Goal: Transaction & Acquisition: Purchase product/service

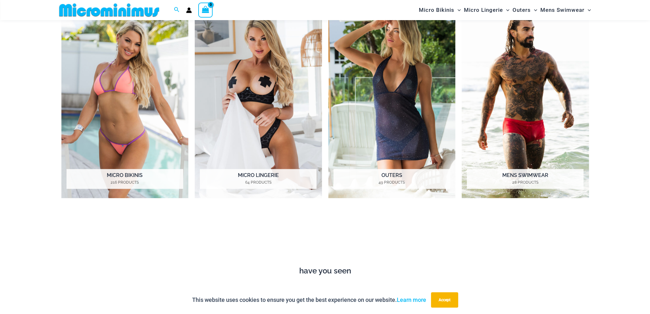
scroll to position [634, 0]
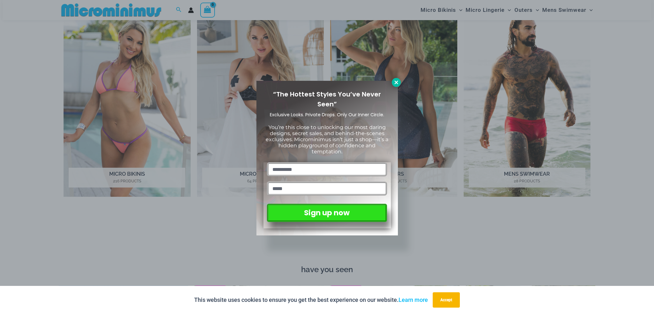
click at [399, 80] on icon at bounding box center [397, 83] width 6 height 6
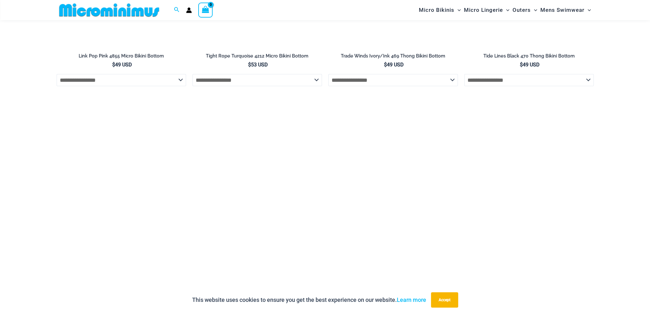
scroll to position [2136, 0]
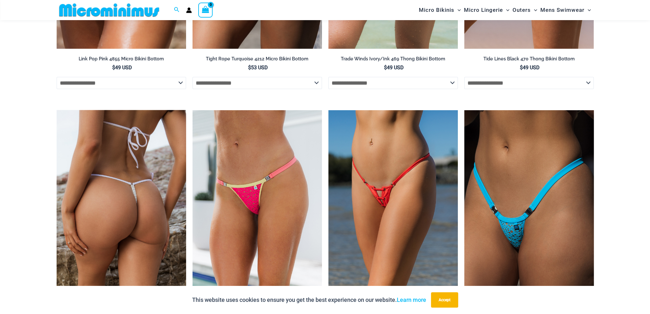
click at [127, 141] on img at bounding box center [121, 207] width 129 height 194
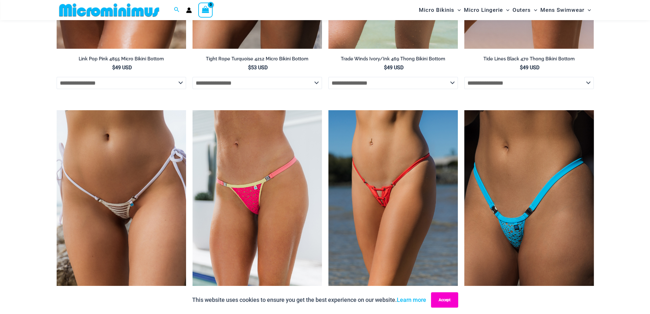
click at [440, 295] on button "Accept" at bounding box center [444, 299] width 27 height 15
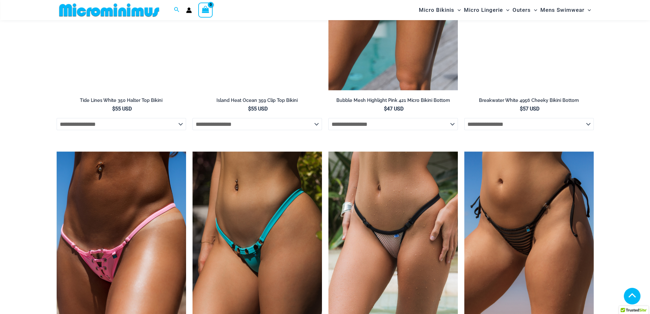
scroll to position [1784, 0]
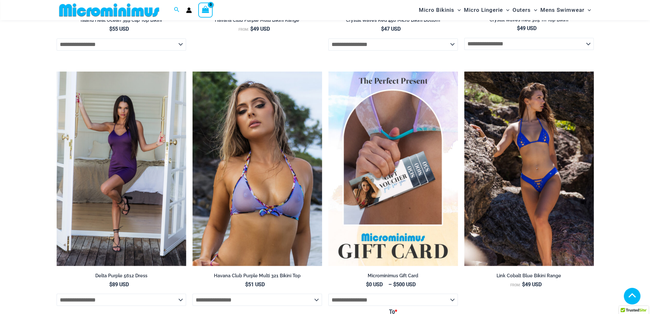
scroll to position [1465, 0]
